Goal: Find specific page/section

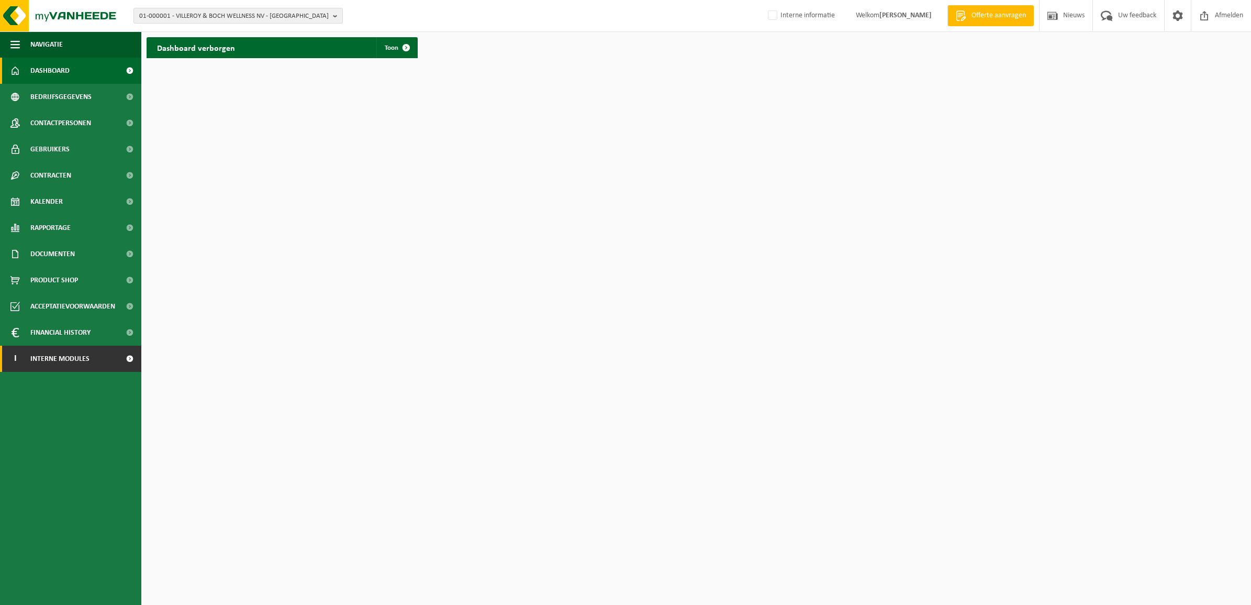
click at [76, 352] on span "Interne modules" at bounding box center [59, 359] width 59 height 26
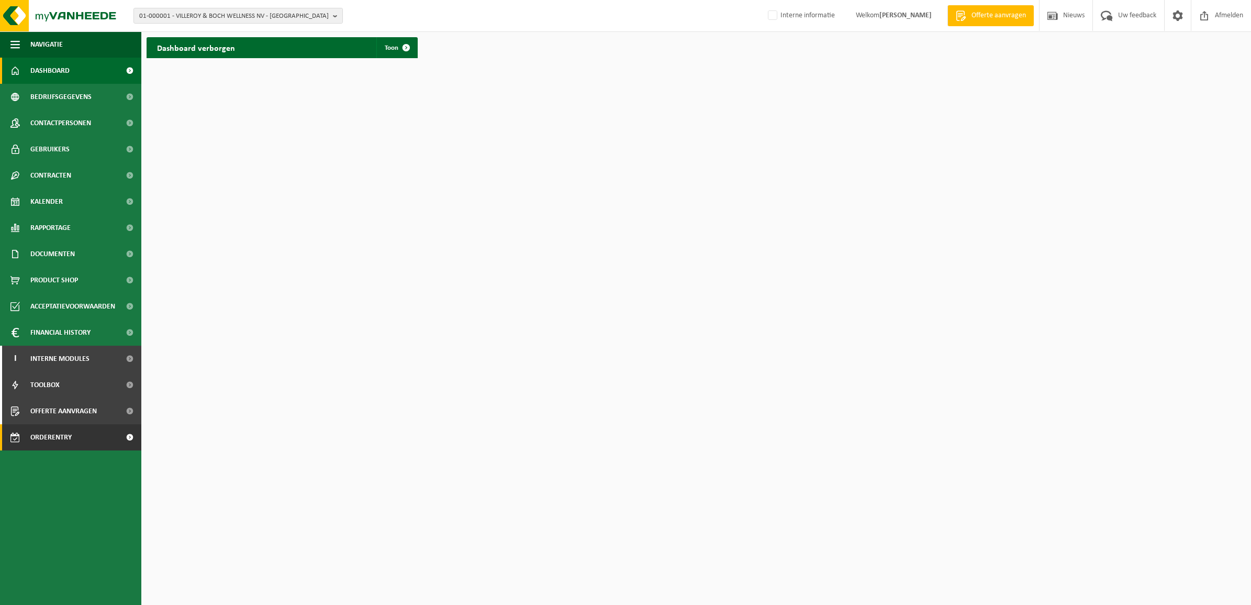
click at [63, 438] on span "Orderentry Goedkeuring" at bounding box center [74, 437] width 88 height 26
